Goal: Information Seeking & Learning: Learn about a topic

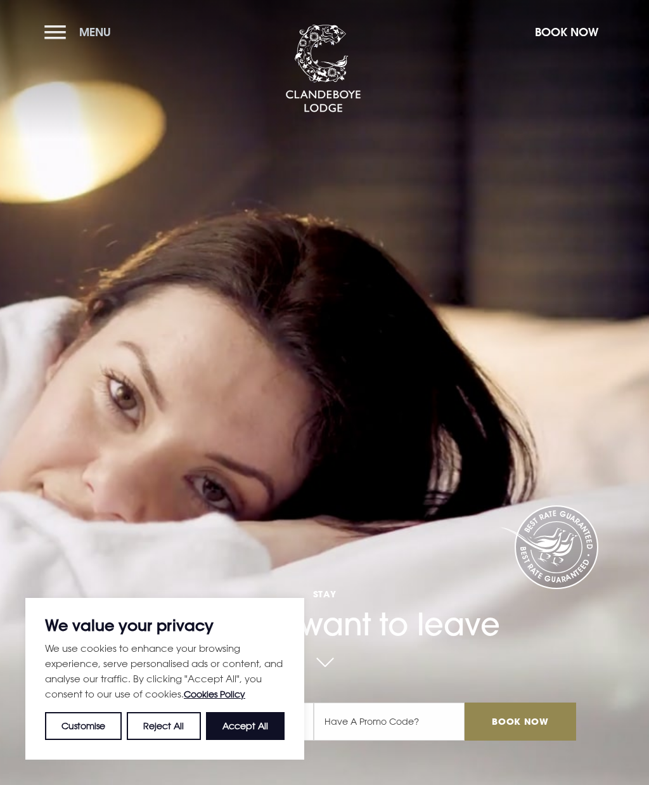
click at [64, 33] on button "Menu" at bounding box center [80, 31] width 73 height 27
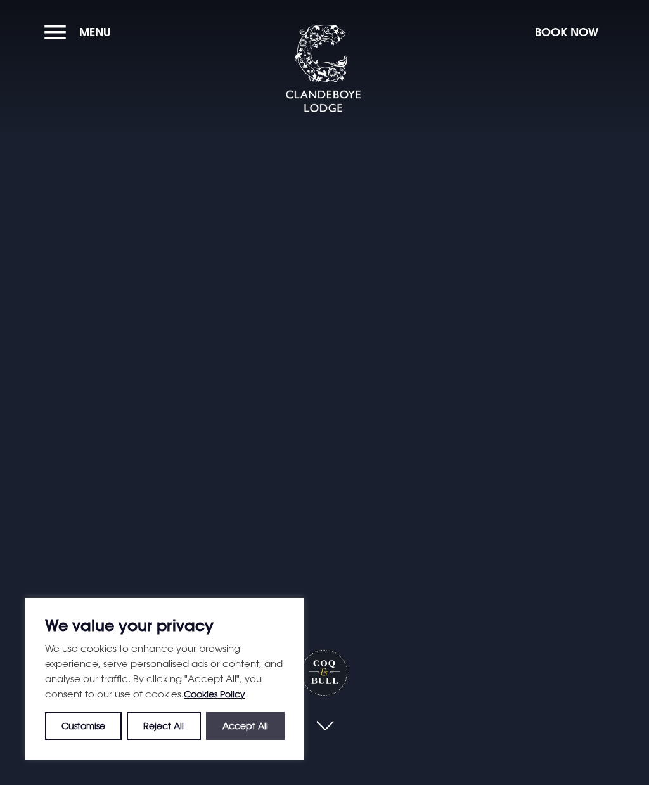
click at [242, 723] on button "Accept All" at bounding box center [245, 726] width 79 height 28
checkbox input "true"
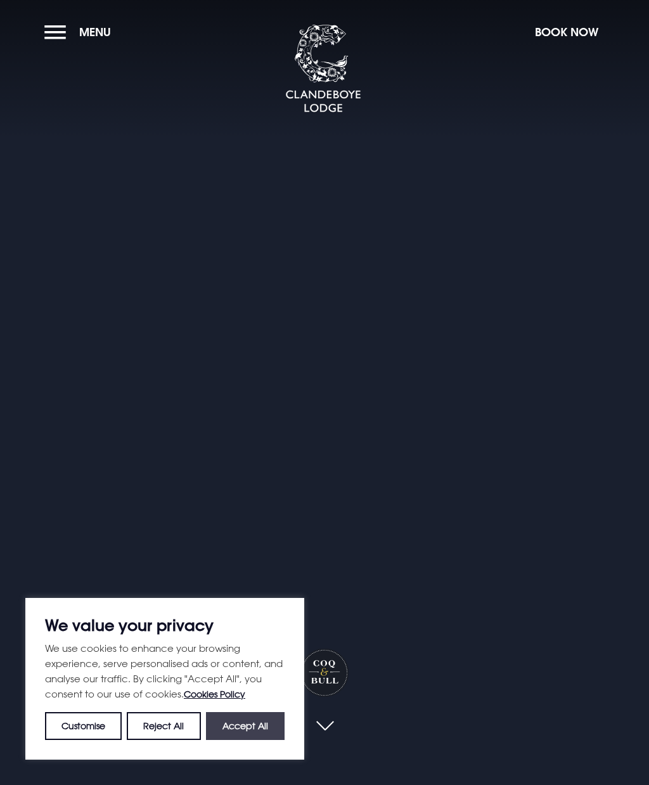
checkbox input "true"
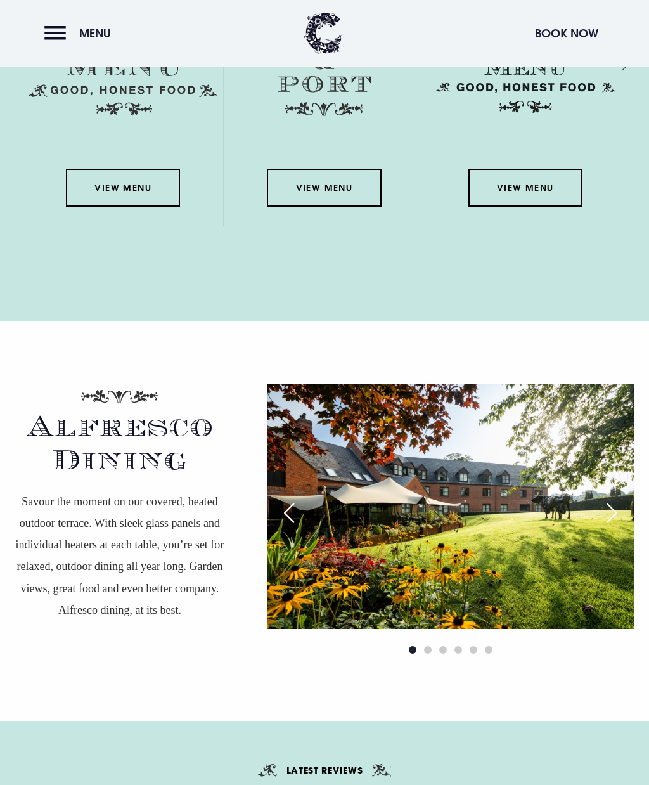
scroll to position [2238, 0]
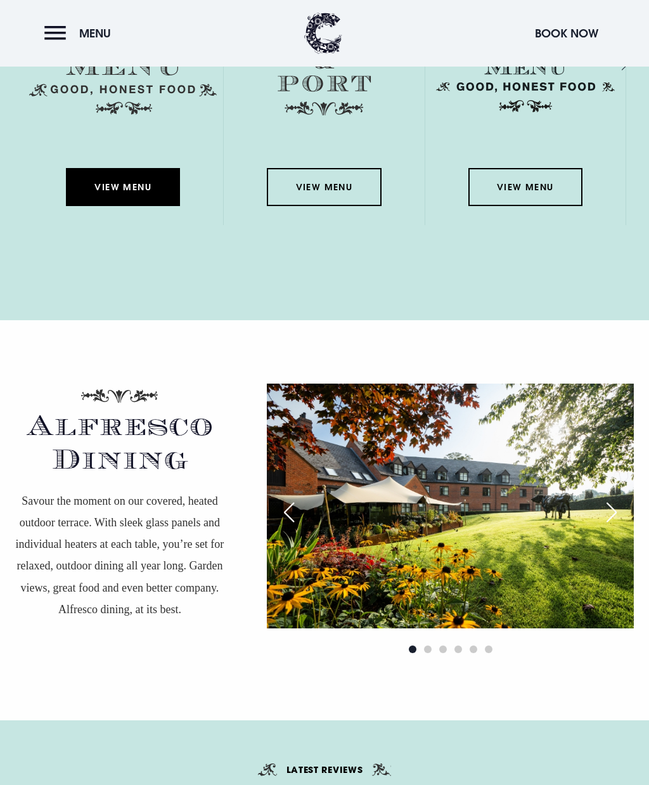
click at [123, 206] on link "View Menu" at bounding box center [123, 187] width 114 height 38
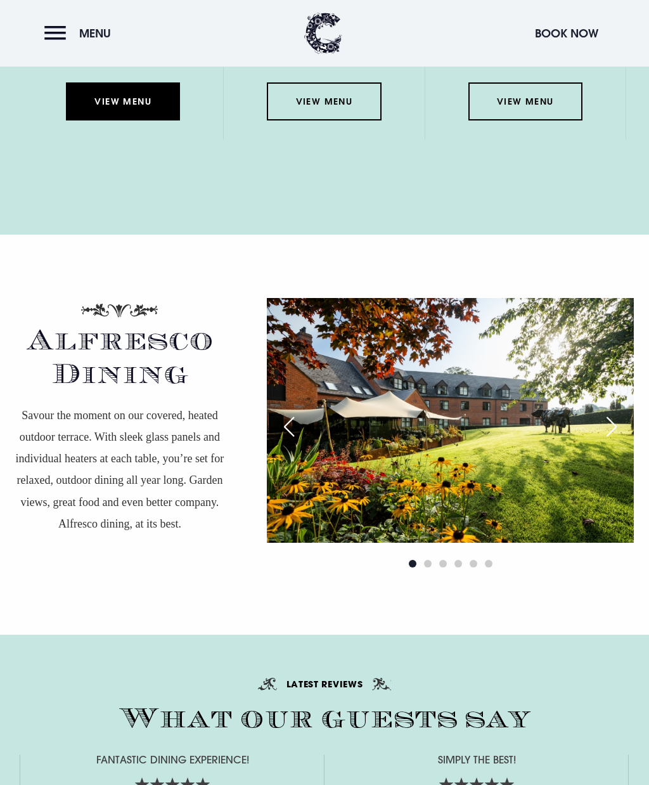
scroll to position [2351, 0]
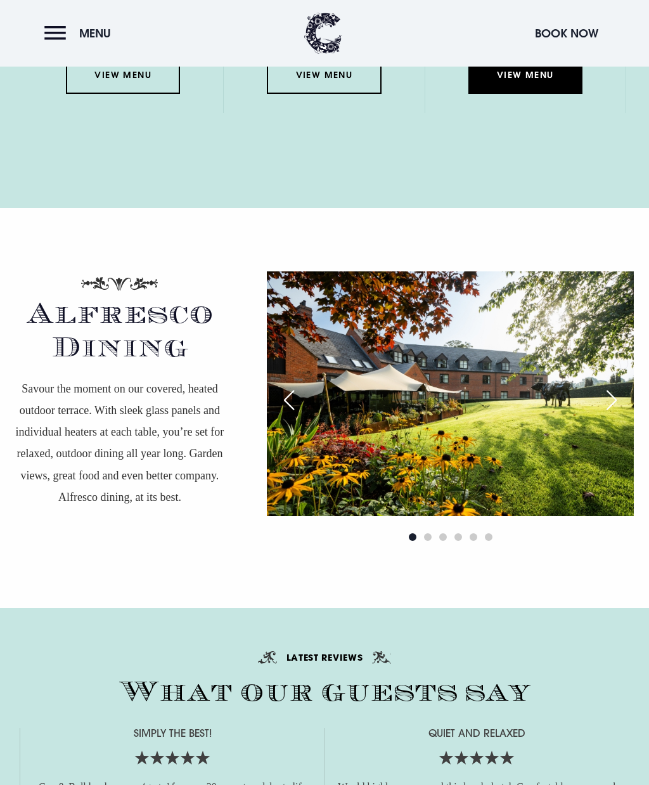
click at [505, 94] on link "View Menu" at bounding box center [525, 75] width 114 height 38
